Goal: Transaction & Acquisition: Purchase product/service

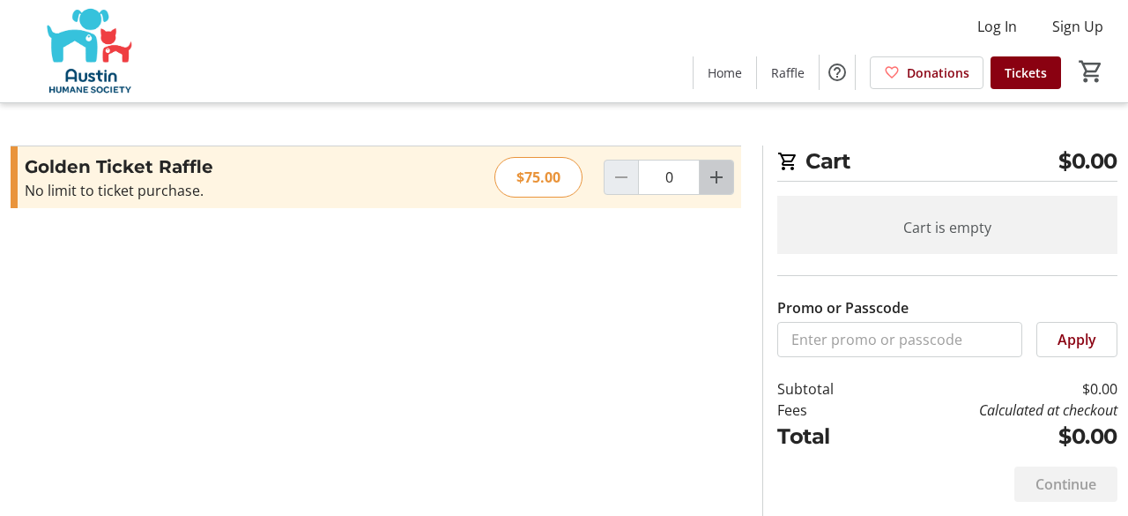
click at [719, 177] on mat-icon "Increment by one" at bounding box center [716, 177] width 21 height 21
type input "1"
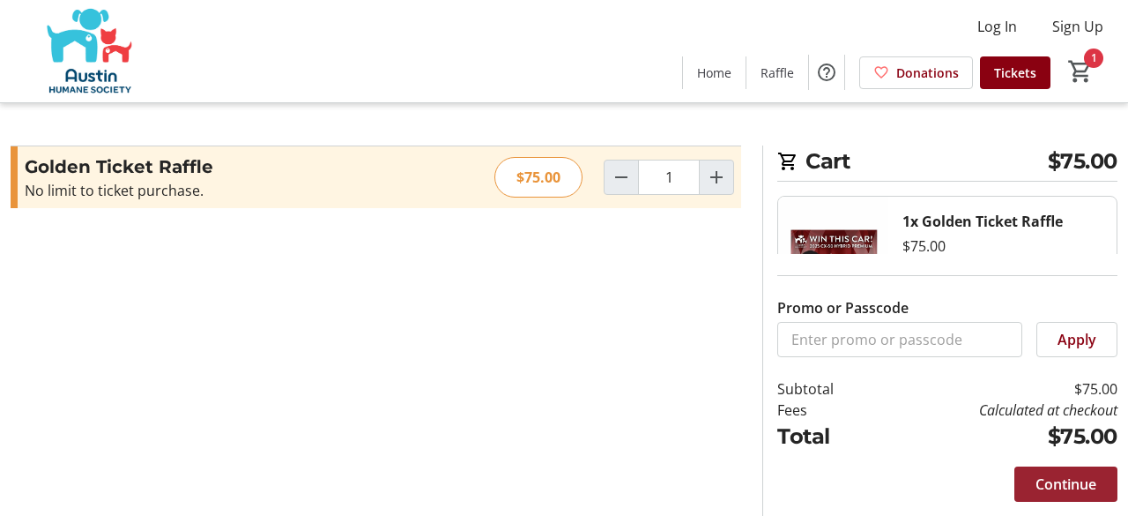
click at [1089, 486] on span "Continue" at bounding box center [1066, 483] width 61 height 21
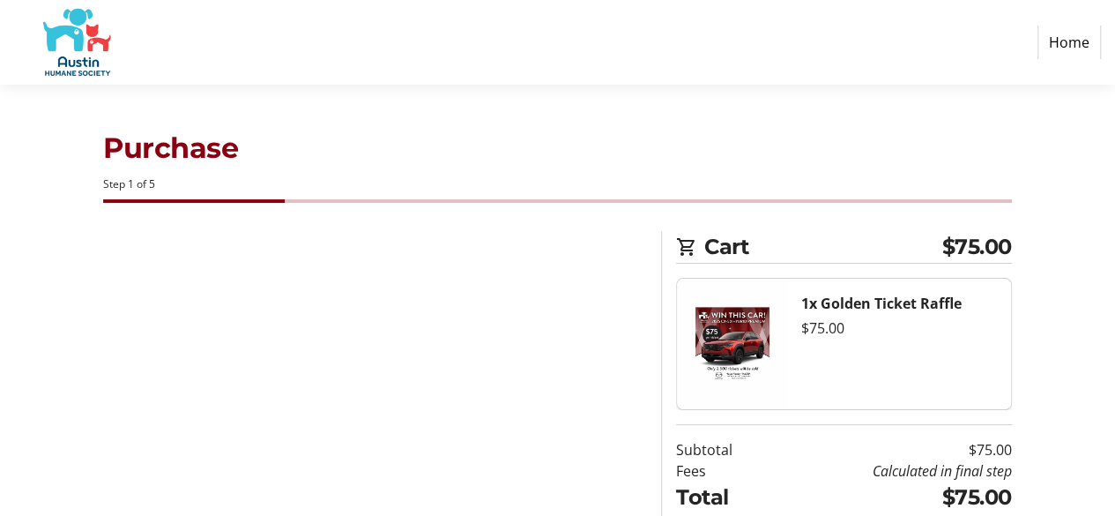
select select "US"
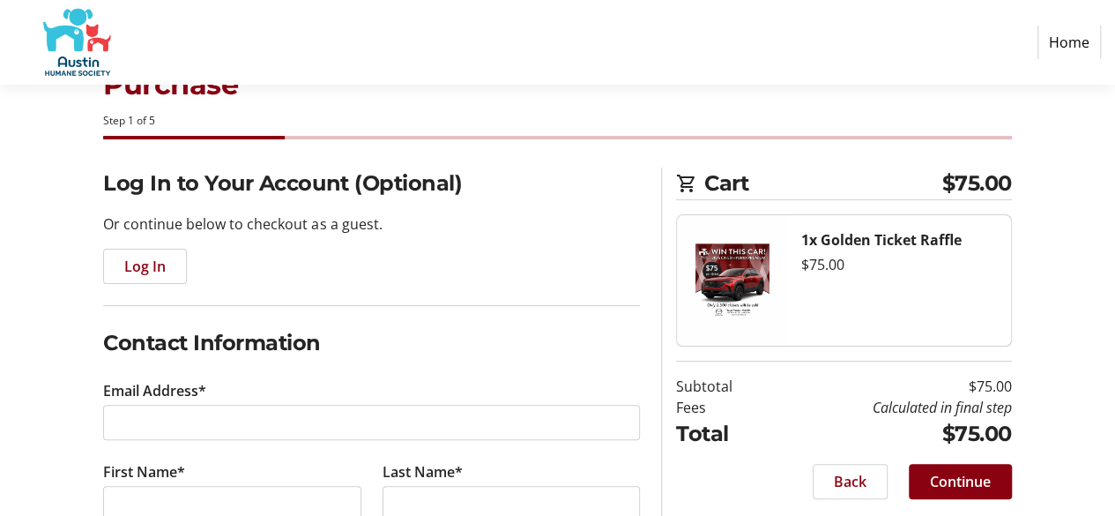
scroll to position [88, 0]
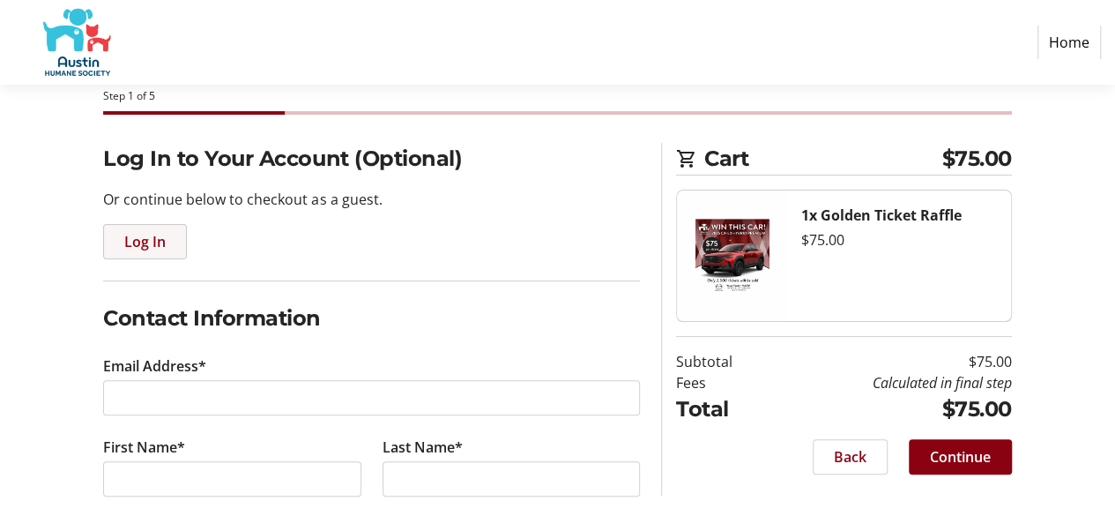
click at [159, 243] on span "Log In" at bounding box center [144, 241] width 41 height 21
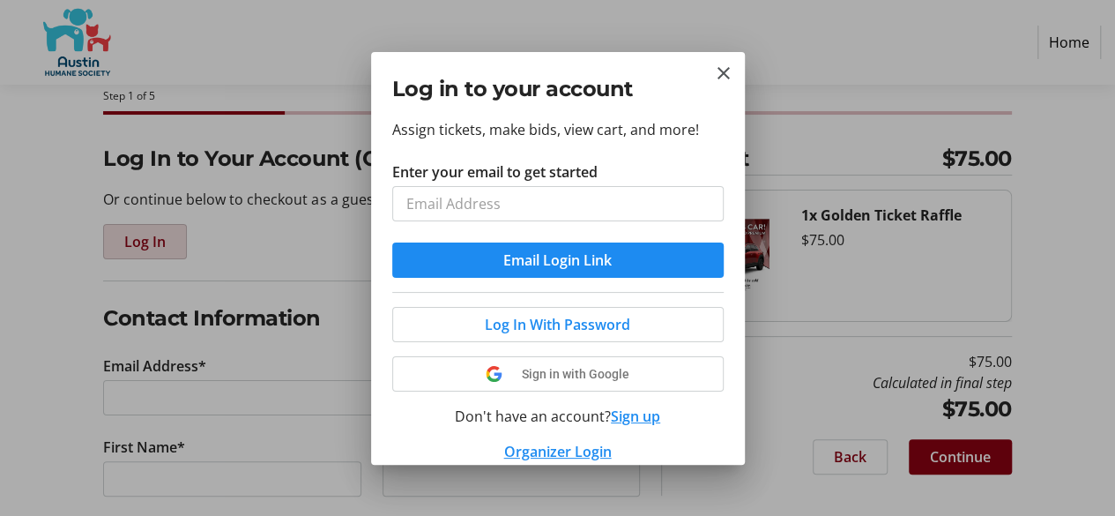
scroll to position [0, 0]
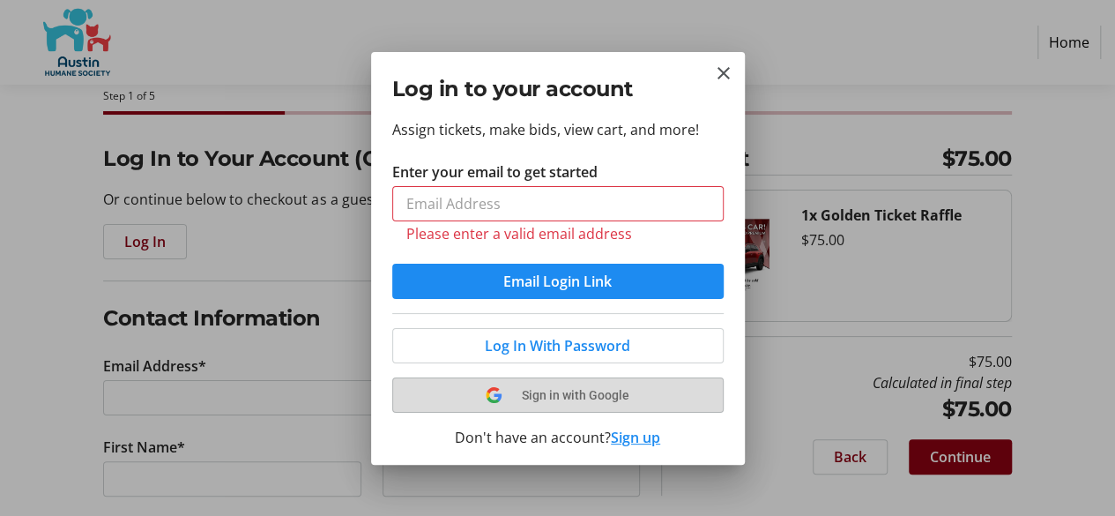
click at [573, 370] on div "Log In With Password Sign in with Google Don't have an account? Sign up Organiz…" at bounding box center [557, 398] width 331 height 170
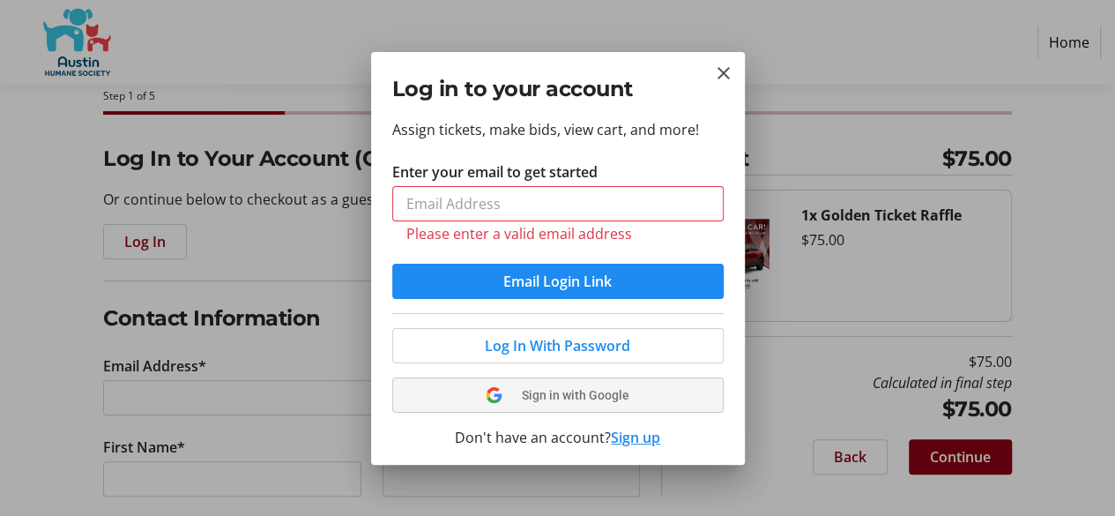
click at [577, 394] on span "Sign in with Google" at bounding box center [576, 395] width 108 height 14
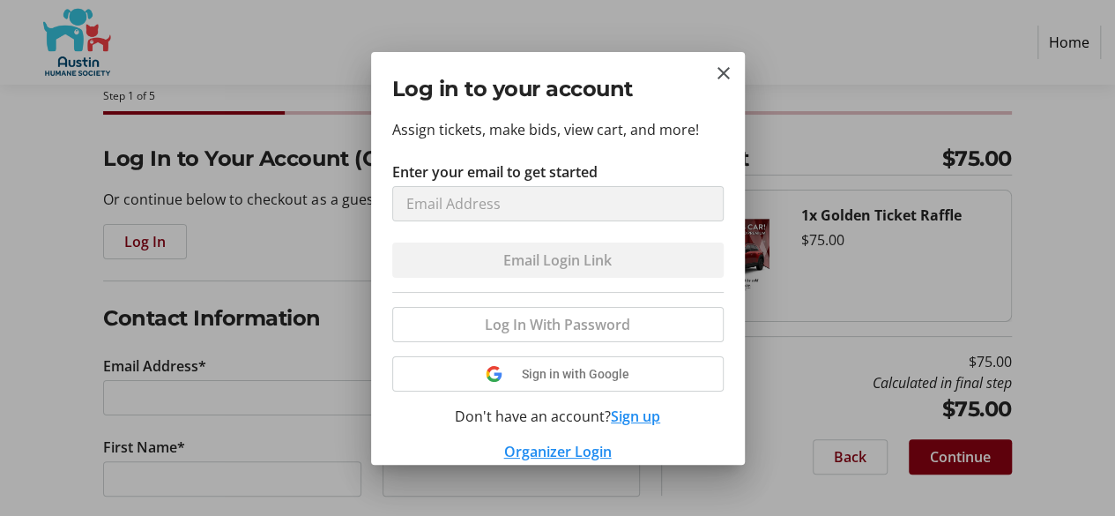
select select "US"
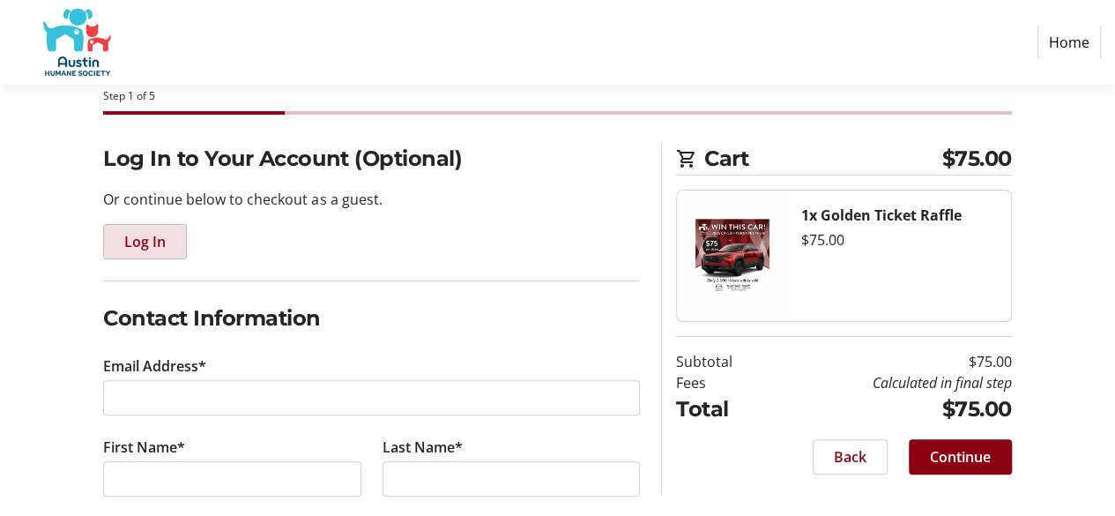
type input "[PERSON_NAME][EMAIL_ADDRESS][DOMAIN_NAME]"
type input "[PERSON_NAME]"
type input "Price"
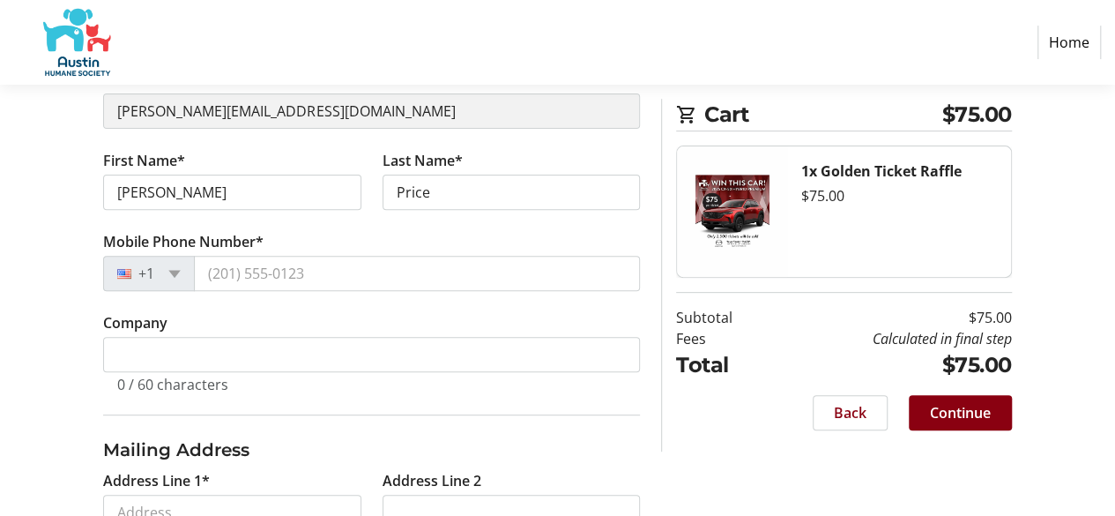
scroll to position [264, 0]
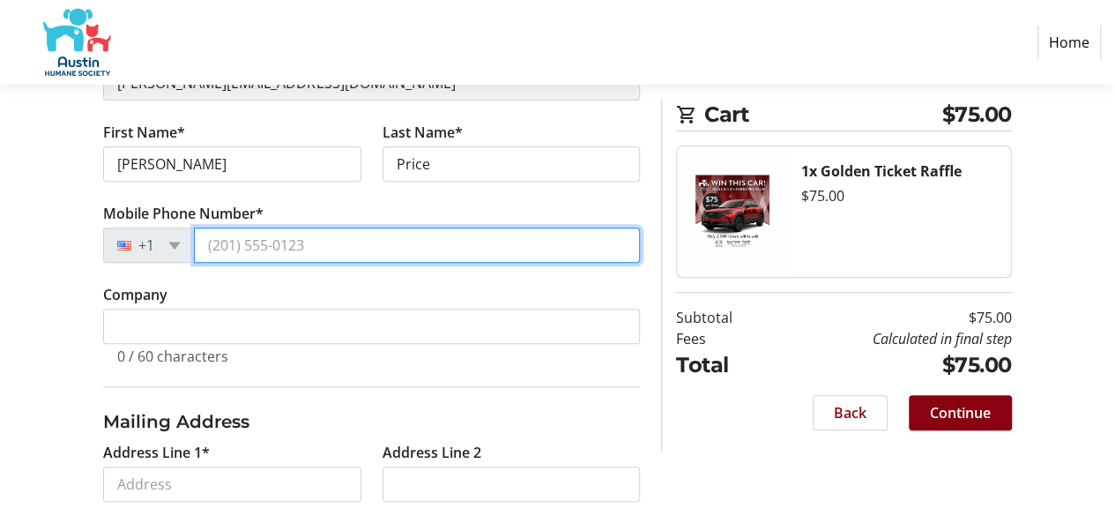
click at [263, 248] on input "Mobile Phone Number*" at bounding box center [417, 244] width 446 height 35
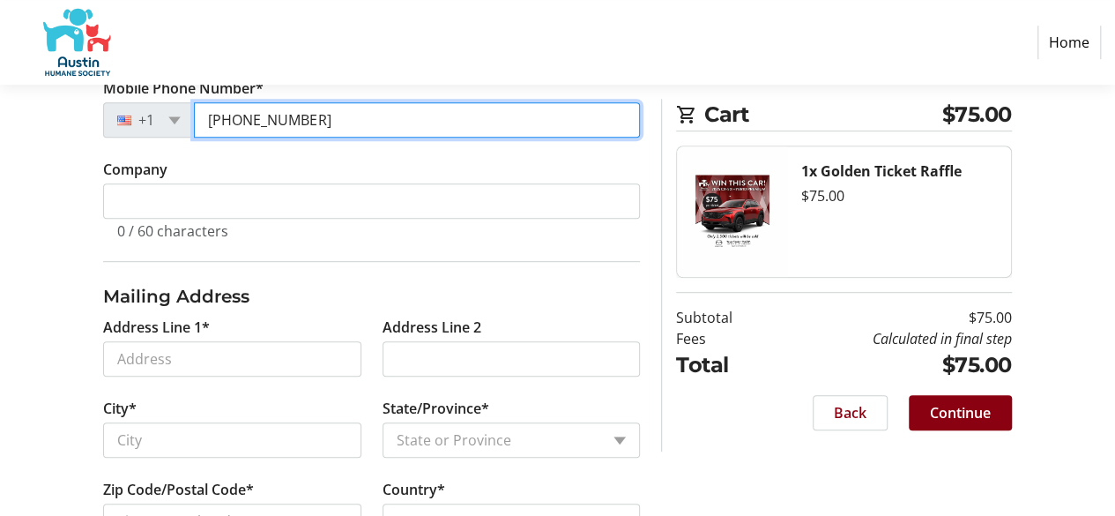
scroll to position [441, 0]
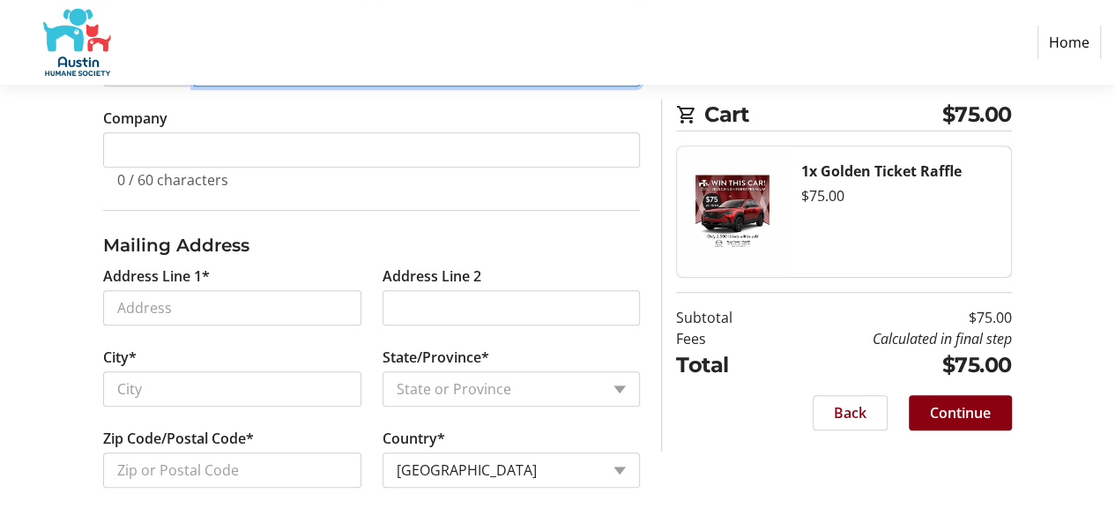
type input "[PHONE_NUMBER]"
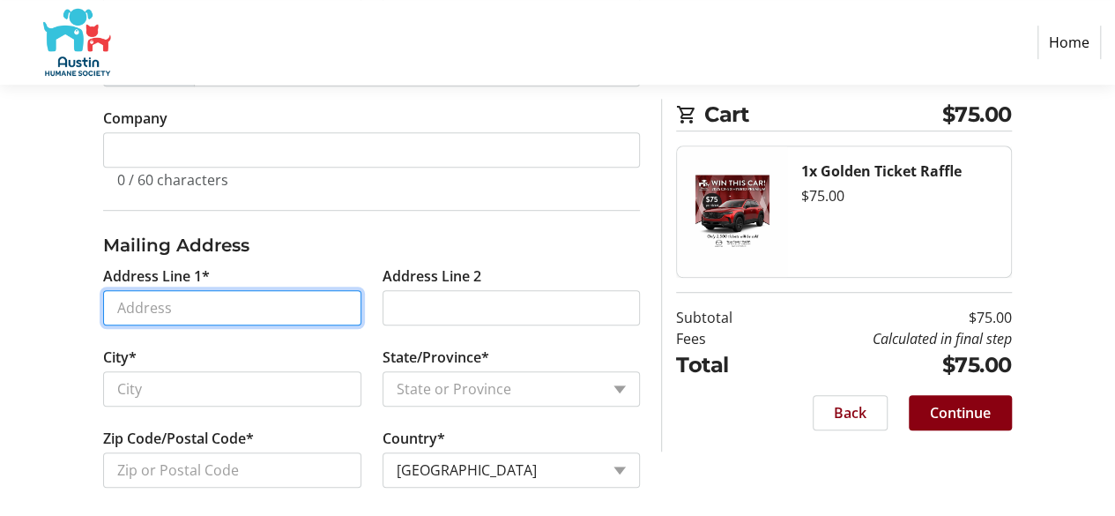
click at [316, 305] on input "Address Line 1*" at bounding box center [231, 307] width 257 height 35
type input "[STREET_ADDRESS]"
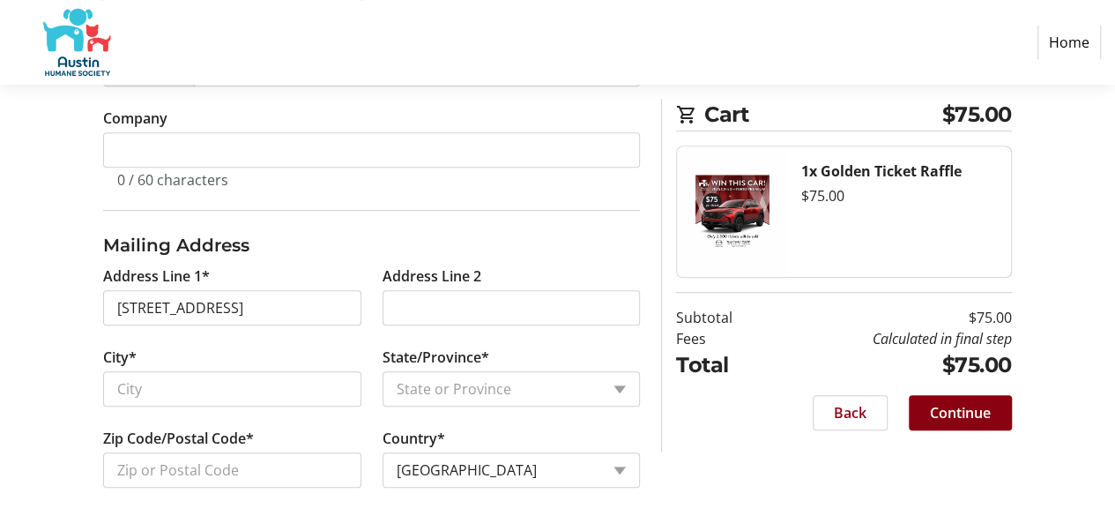
type input "[PERSON_NAME]"
type input "Price-Picot"
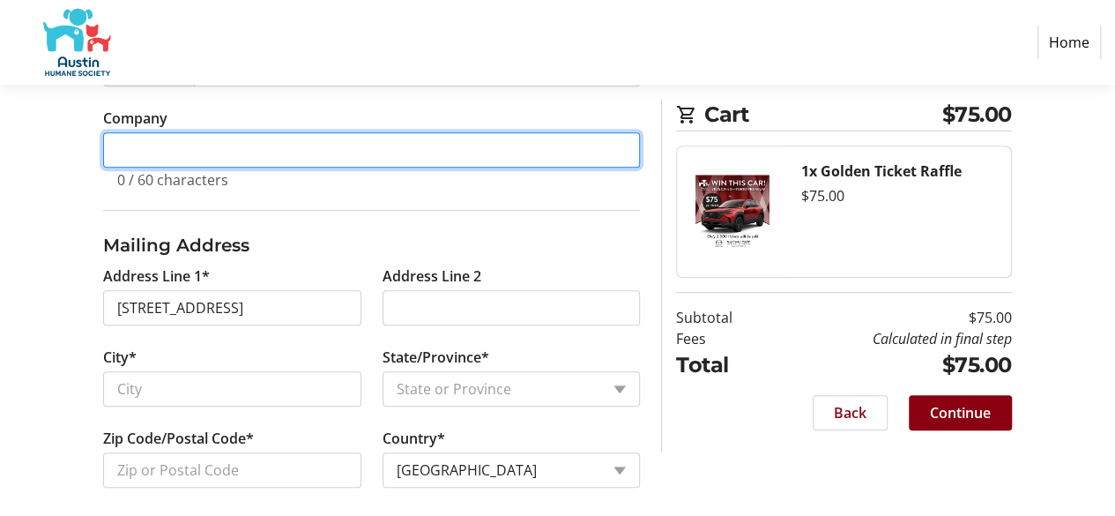
type input "GE HEALTHCARE"
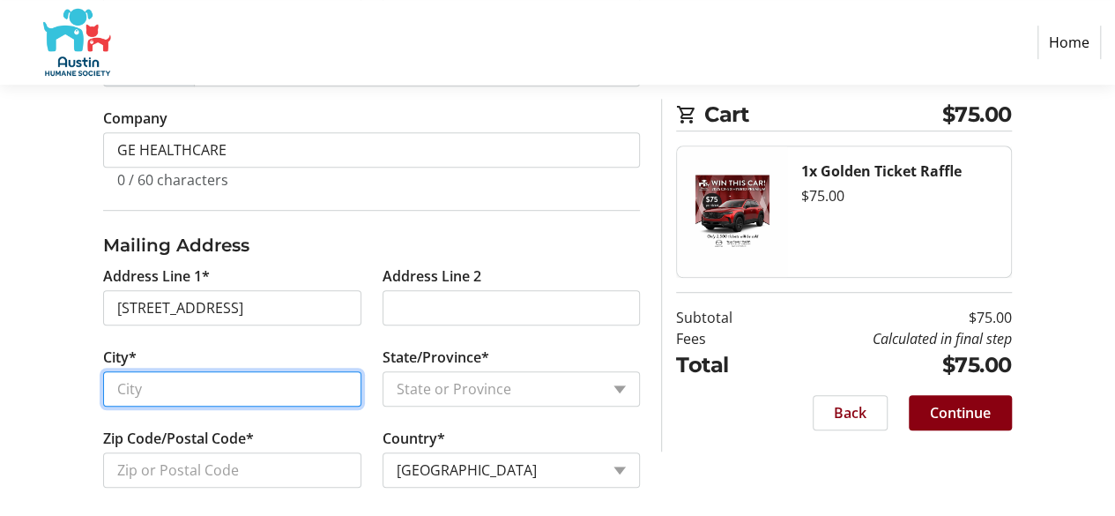
type input "Salado"
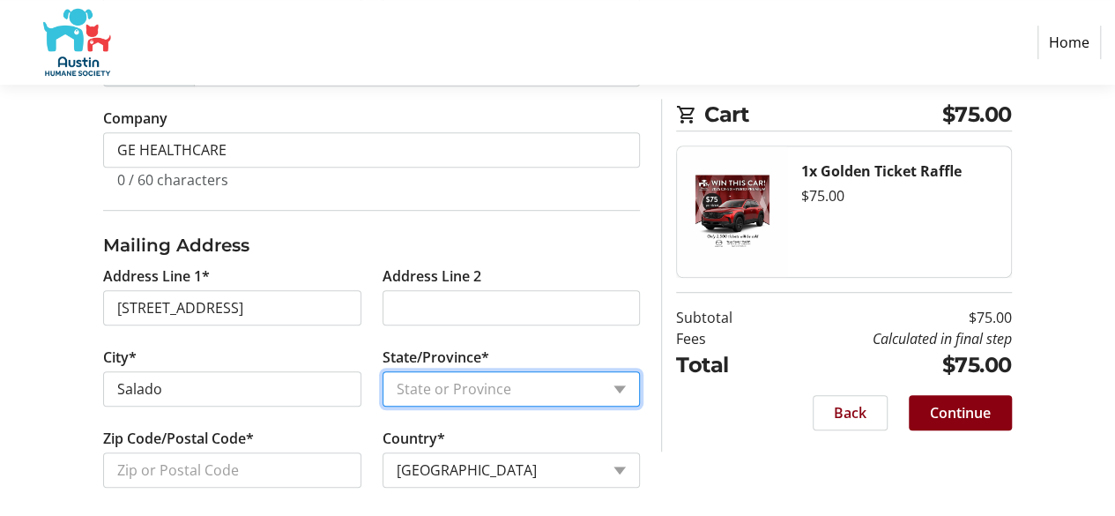
select select "[GEOGRAPHIC_DATA]"
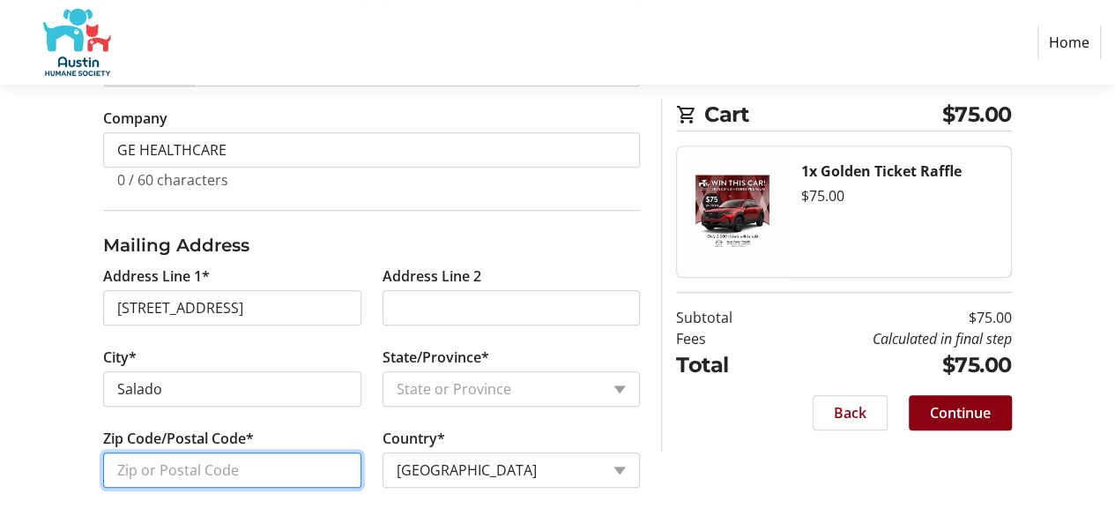
type input "76571"
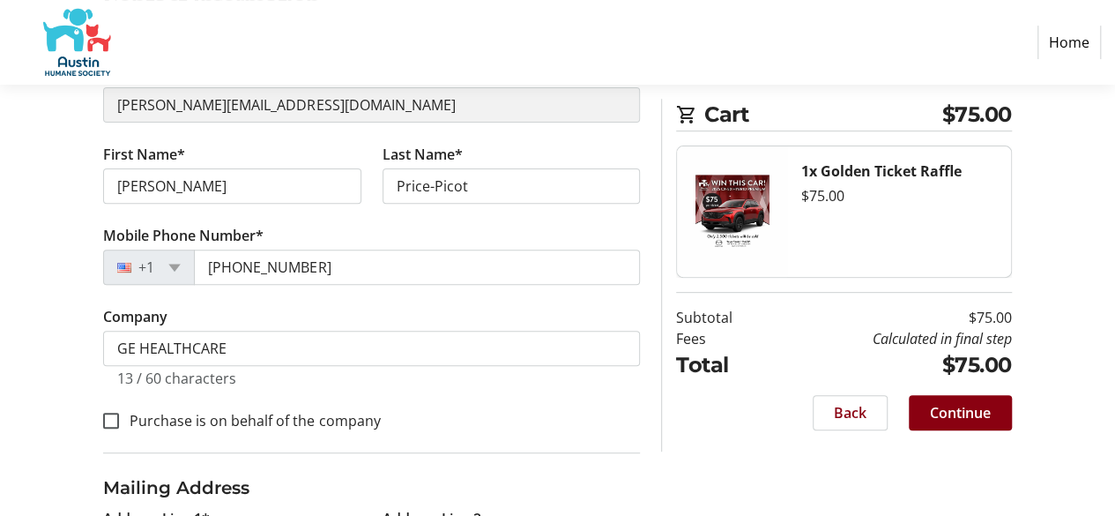
scroll to position [220, 0]
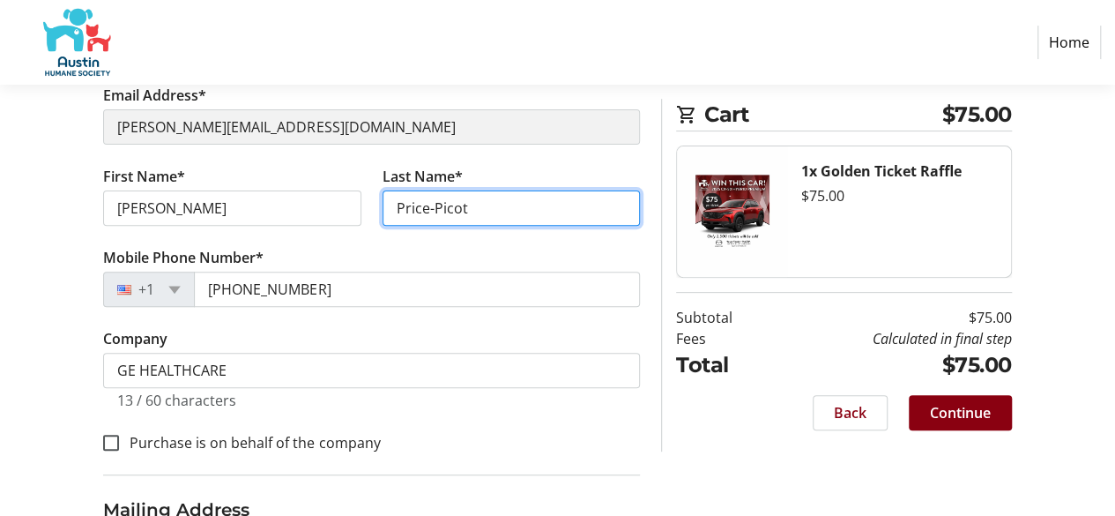
click at [471, 207] on input "Price-Picot" at bounding box center [510, 207] width 257 height 35
type input "PRICE"
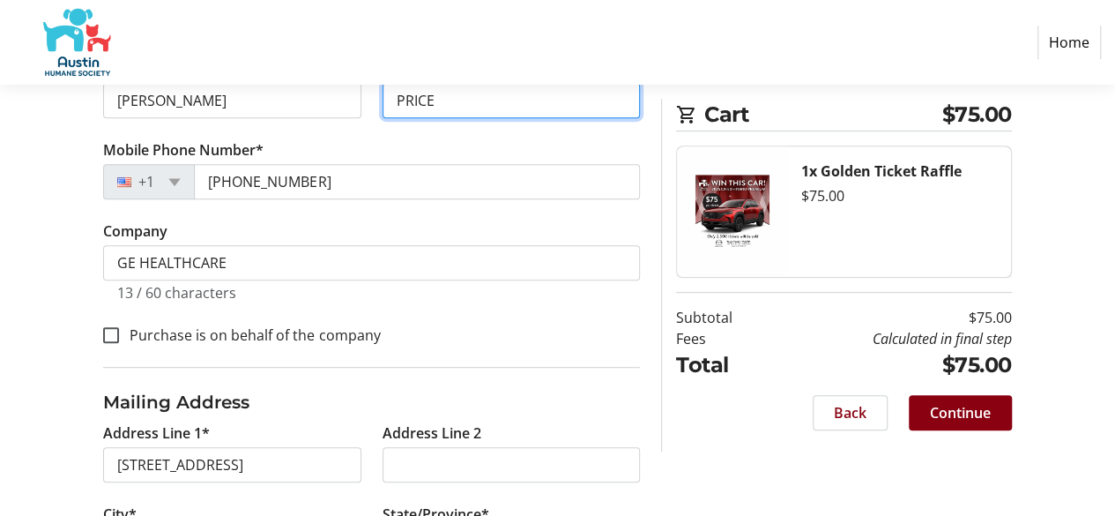
scroll to position [397, 0]
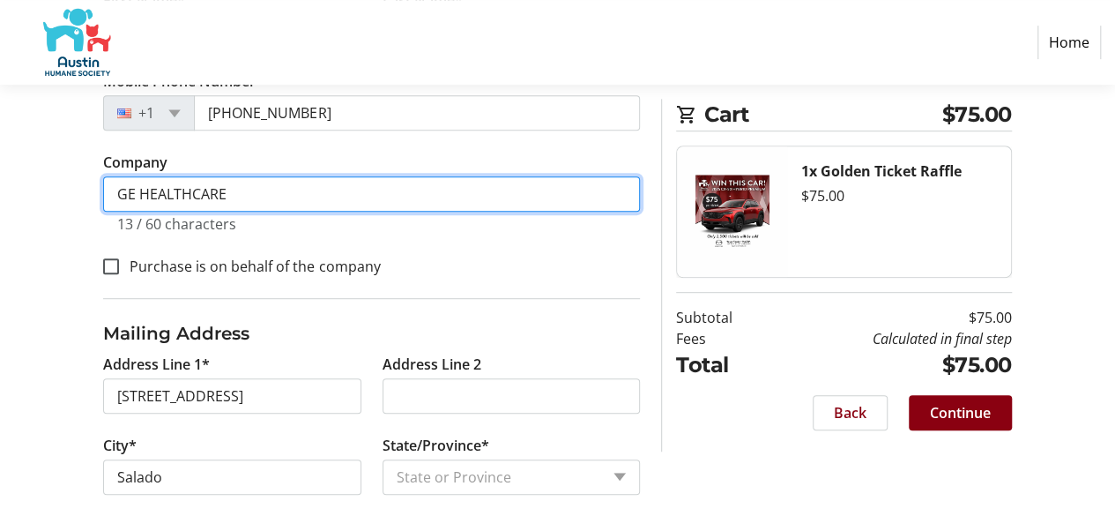
click at [386, 197] on input "GE HEALTHCARE" at bounding box center [371, 193] width 537 height 35
type input "G"
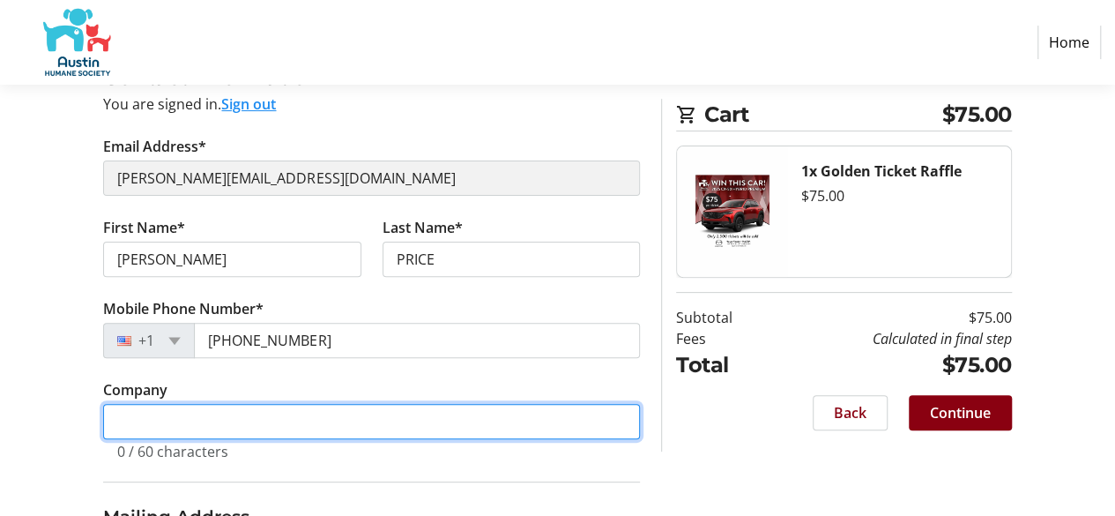
scroll to position [186, 0]
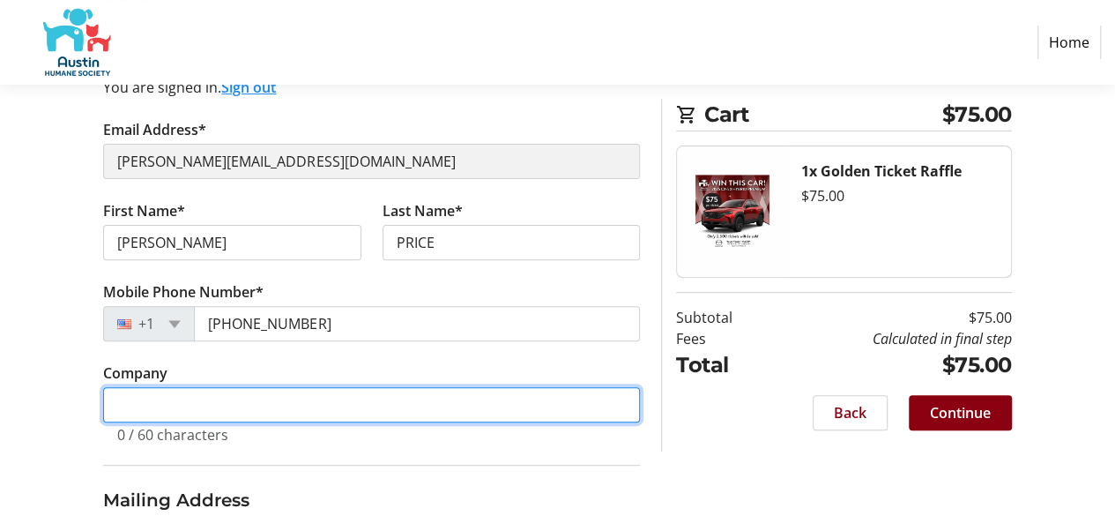
click at [458, 403] on input "Company" at bounding box center [371, 404] width 537 height 35
type input "GE HEALTHCARE"
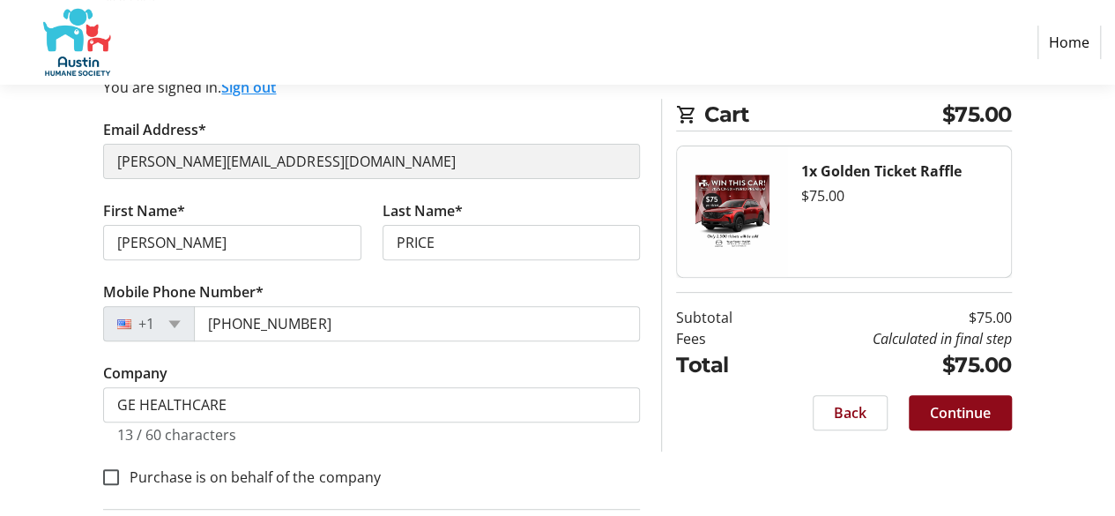
click at [964, 410] on span "Continue" at bounding box center [960, 412] width 61 height 21
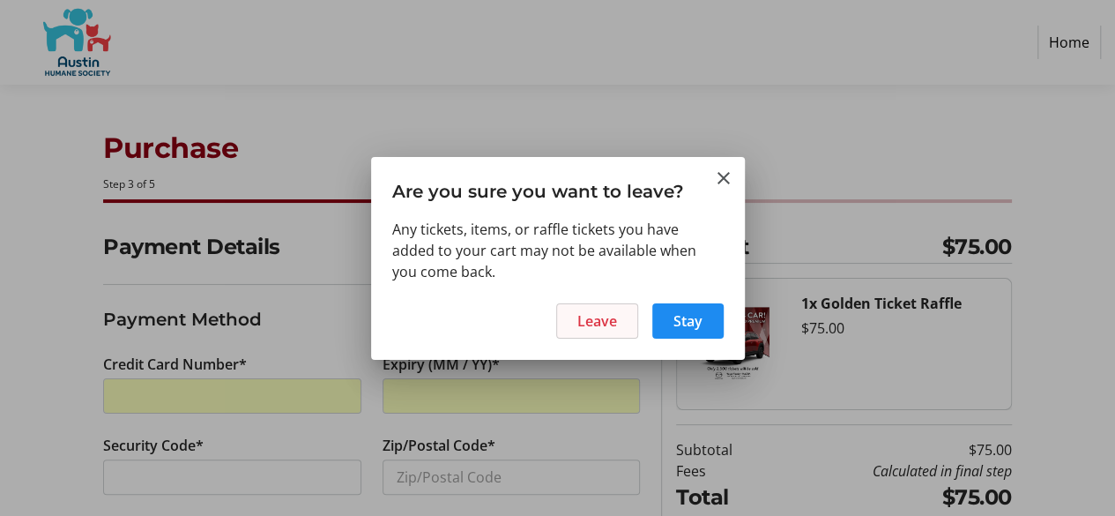
click at [605, 317] on span "Leave" at bounding box center [597, 320] width 40 height 21
